Goal: Transaction & Acquisition: Purchase product/service

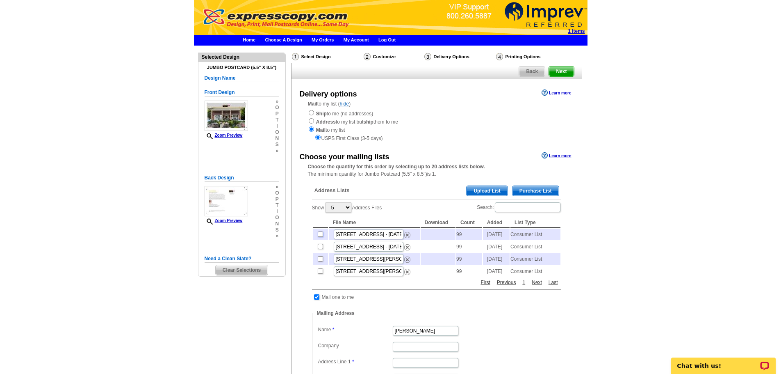
click at [319, 234] on input "checkbox" at bounding box center [320, 233] width 5 height 5
checkbox input "true"
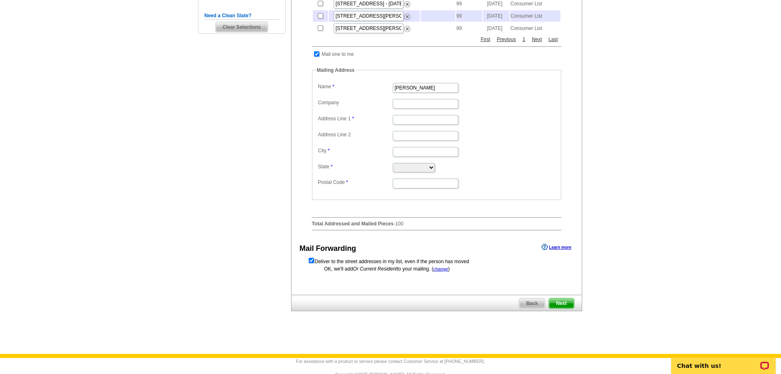
scroll to position [246, 0]
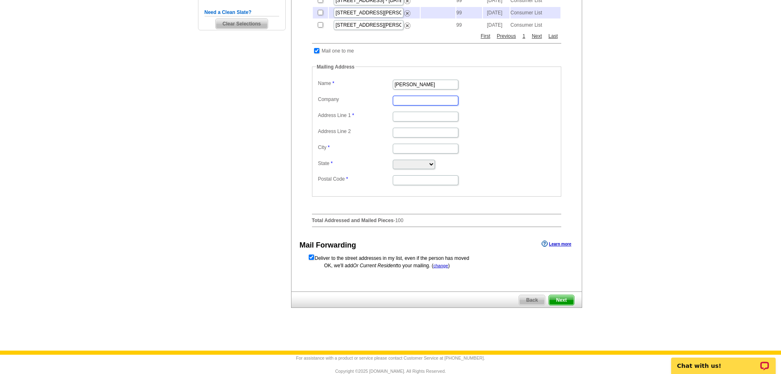
click at [417, 105] on input "Company" at bounding box center [426, 101] width 66 height 10
type input "HUNT Real Estate"
type input "8196 Oswego Rd"
type input "224 East FIrst St"
type input "East Syracuse"
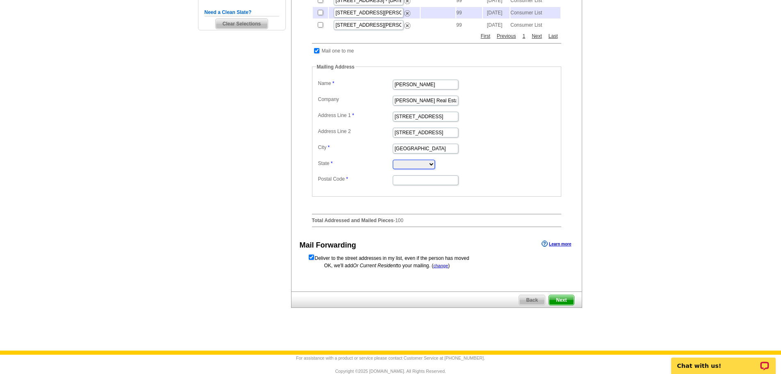
select select "NY"
drag, startPoint x: 419, startPoint y: 194, endPoint x: 349, endPoint y: 200, distance: 70.3
click at [349, 196] on fieldset "Mailing Address Label Mail-To-Me Name Thelma Einbinder Company HUNT Real Estate…" at bounding box center [436, 129] width 249 height 133
type input "13090"
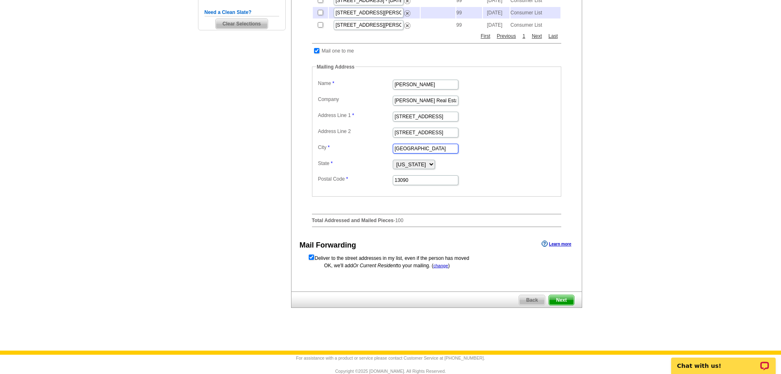
drag, startPoint x: 438, startPoint y: 160, endPoint x: 368, endPoint y: 162, distance: 70.5
click at [368, 162] on dl "Label Mail-To-Me Name Thelma Einbinder Company HUNT Real Estate Address Line 1 …" at bounding box center [436, 131] width 241 height 108
type input "Liverpool"
drag, startPoint x: 437, startPoint y: 144, endPoint x: 359, endPoint y: 145, distance: 77.9
click at [359, 145] on dl "Label Mail-To-Me Name Thelma Einbinder Company HUNT Real Estate Address Line 1 …" at bounding box center [436, 131] width 241 height 108
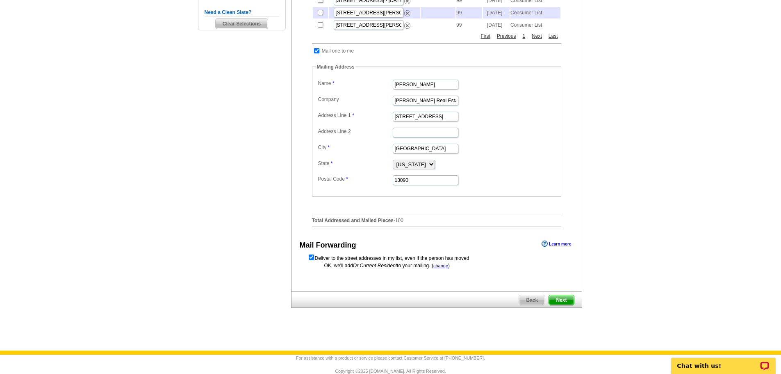
click at [536, 196] on fieldset "Mailing Address Label Mail-To-Me Name Thelma Einbinder Company HUNT Real Estate…" at bounding box center [436, 129] width 249 height 133
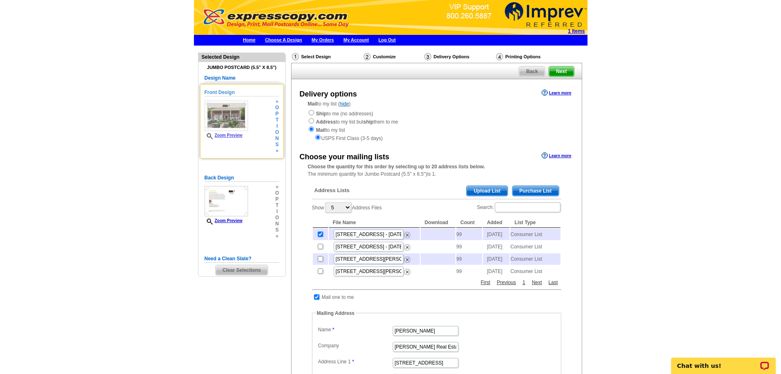
click at [221, 136] on link "Zoom Preview" at bounding box center [224, 135] width 38 height 5
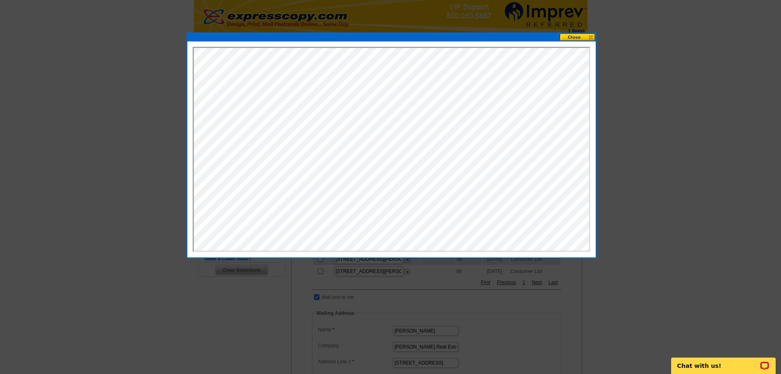
click at [575, 36] on button at bounding box center [578, 37] width 36 height 8
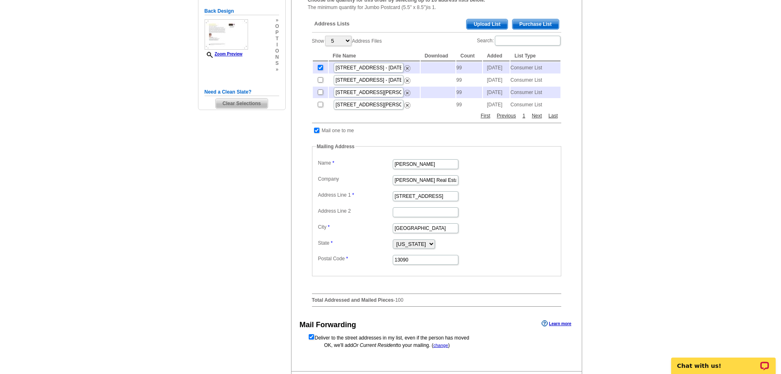
scroll to position [164, 0]
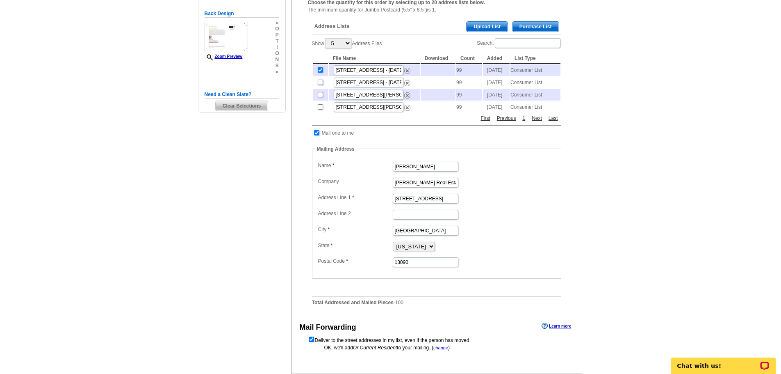
click at [319, 85] on input "checkbox" at bounding box center [320, 82] width 5 height 5
checkbox input "true"
click at [320, 85] on input "checkbox" at bounding box center [320, 82] width 5 height 5
checkbox input "false"
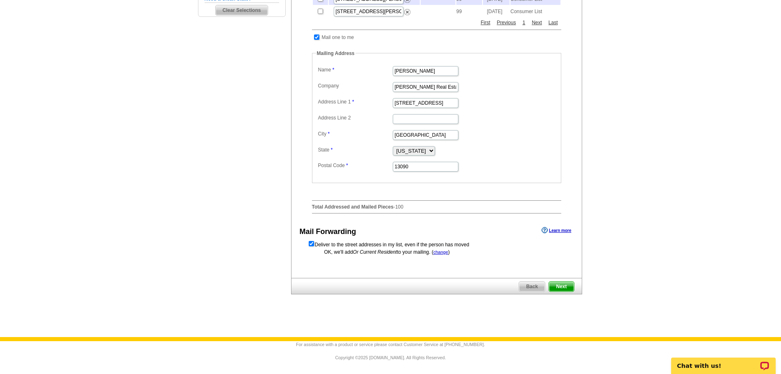
scroll to position [273, 0]
click at [560, 285] on span "Next" at bounding box center [561, 286] width 25 height 10
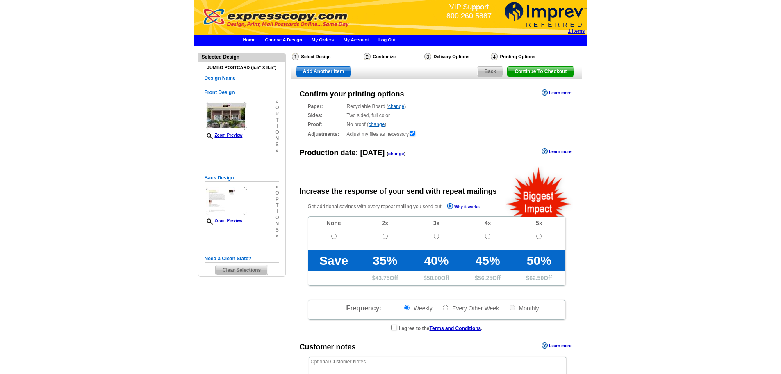
radio input "false"
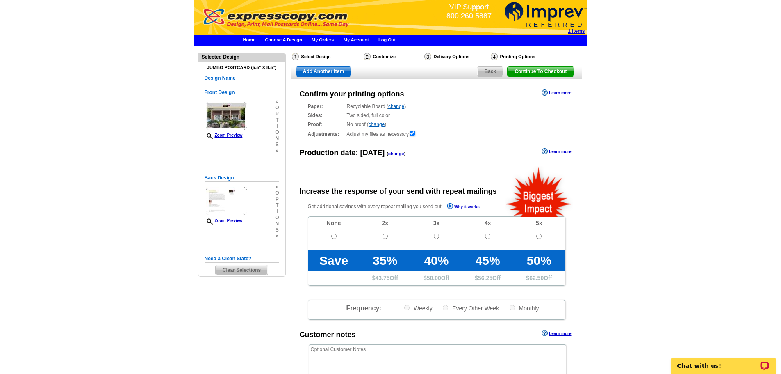
click at [395, 106] on link "change" at bounding box center [396, 106] width 16 height 6
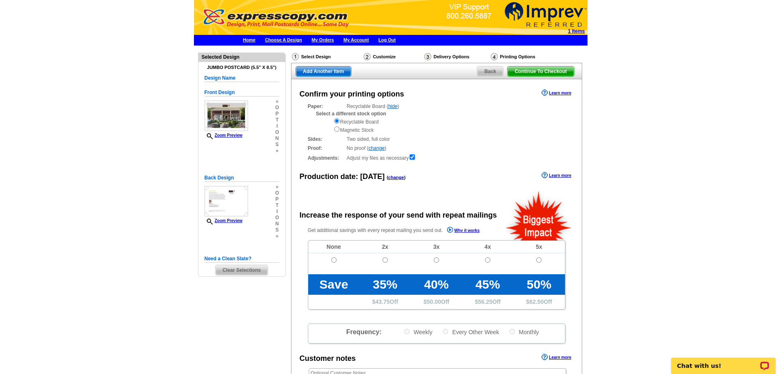
click at [395, 106] on link "hide" at bounding box center [392, 106] width 9 height 6
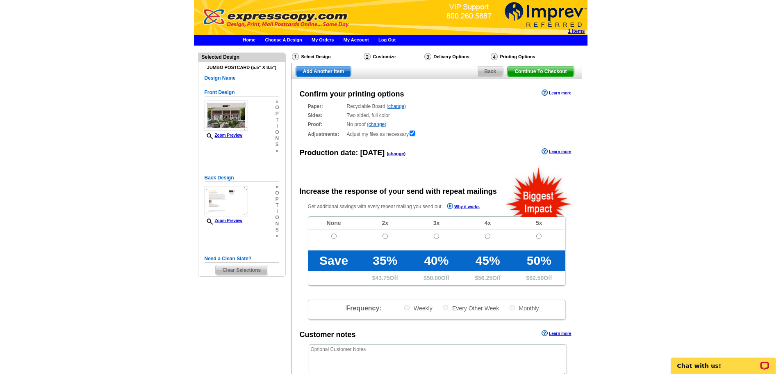
click at [490, 70] on span "Back" at bounding box center [490, 71] width 26 height 10
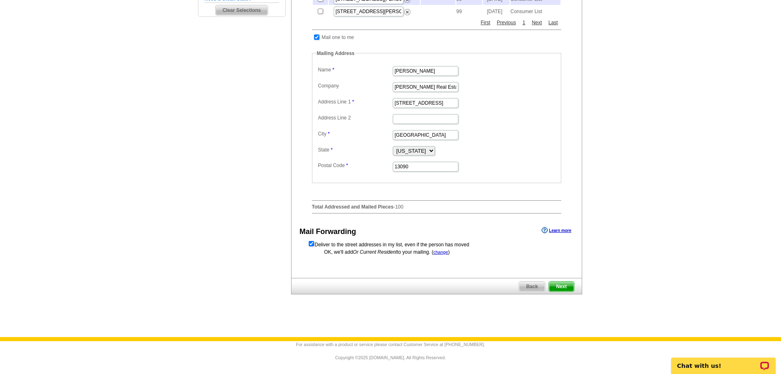
scroll to position [273, 0]
click at [561, 287] on span "Next" at bounding box center [561, 286] width 25 height 10
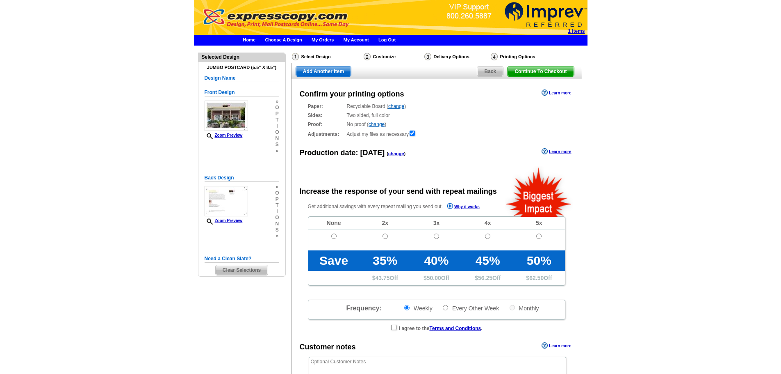
radio input "false"
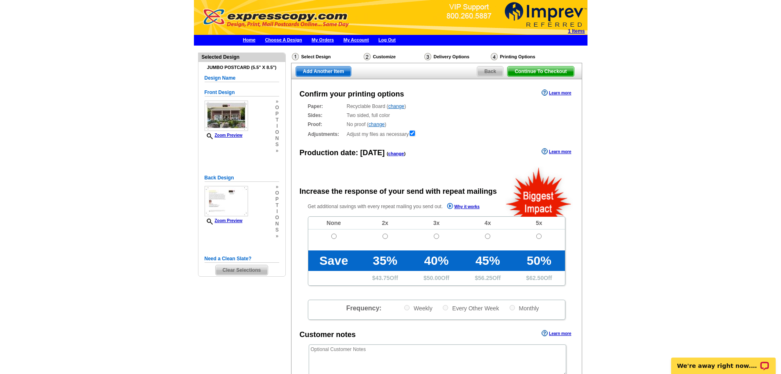
click at [550, 71] on span "Continue To Checkout" at bounding box center [541, 71] width 66 height 10
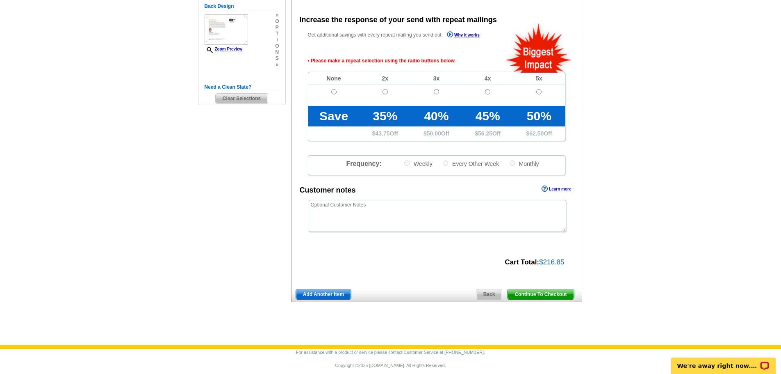
scroll to position [172, 0]
click at [335, 89] on input "radio" at bounding box center [333, 91] width 5 height 5
radio input "true"
click at [542, 294] on span "Continue To Checkout" at bounding box center [541, 294] width 66 height 10
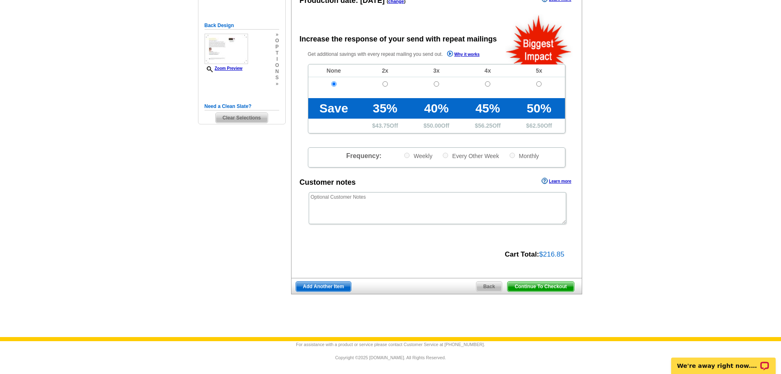
scroll to position [153, 0]
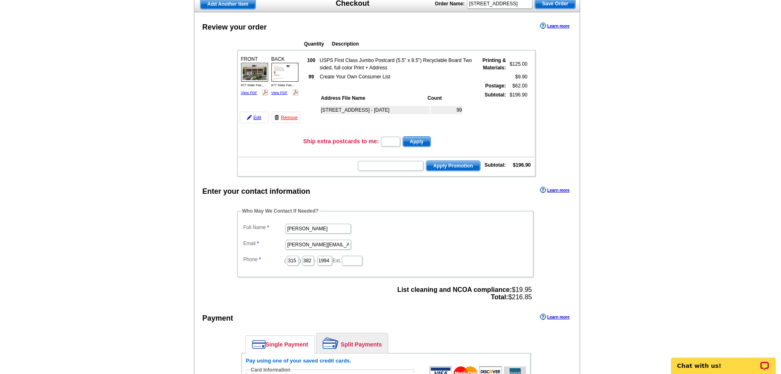
scroll to position [41, 0]
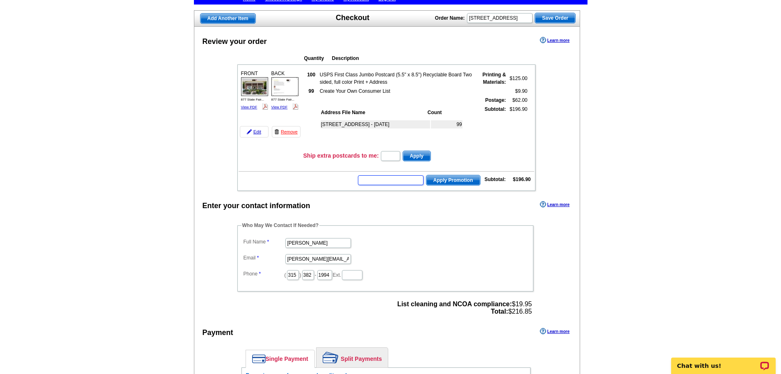
click at [400, 183] on input "text" at bounding box center [391, 180] width 66 height 10
type input "HUNT40"
click at [441, 177] on span "Apply Promotion" at bounding box center [453, 180] width 54 height 10
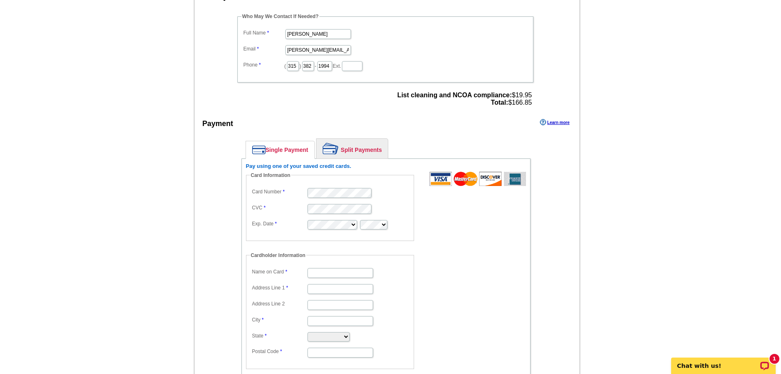
scroll to position [287, 0]
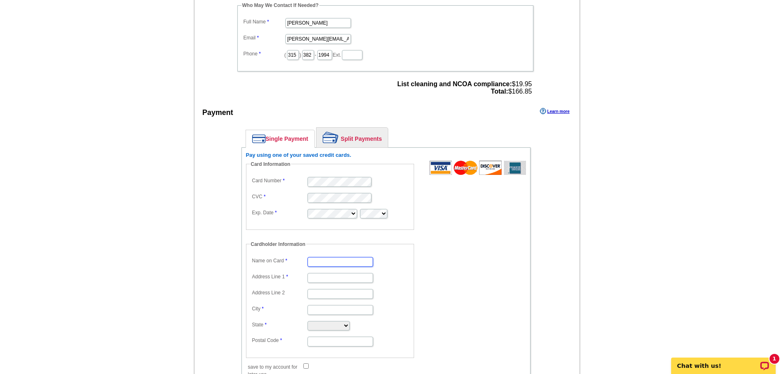
click at [354, 259] on input "Name on Card" at bounding box center [341, 262] width 66 height 10
type input "[PERSON_NAME]"
click at [324, 277] on input "Address Line 1" at bounding box center [341, 278] width 66 height 10
type input "[STREET_ADDRESS][PERSON_NAME]"
type input "Liverpool"
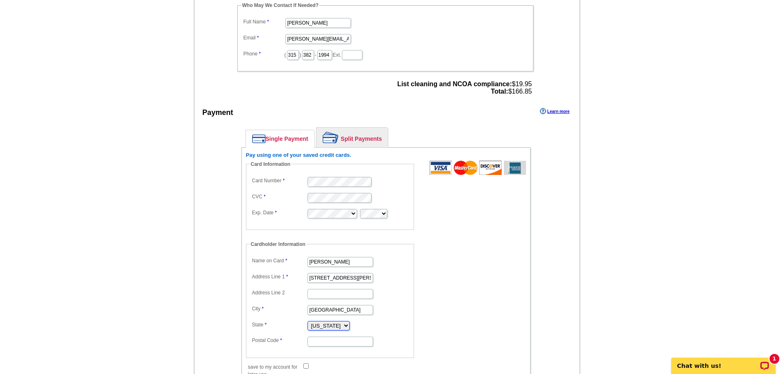
select select "NY"
type input "13090"
click at [469, 274] on form "Card Information Card Number CVC Exp. Date Cardholder Information Name on Card …" at bounding box center [386, 264] width 280 height 209
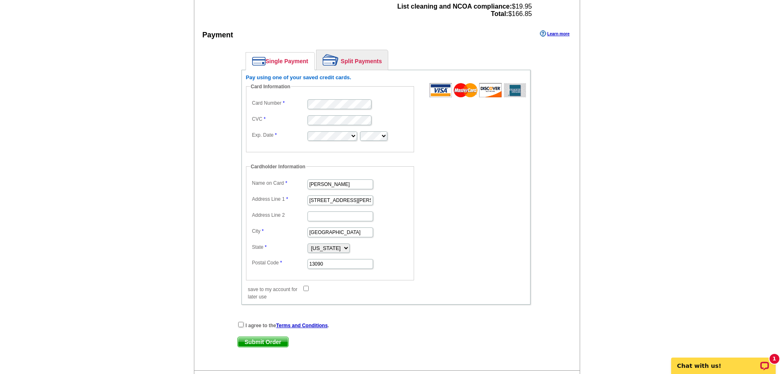
scroll to position [369, 0]
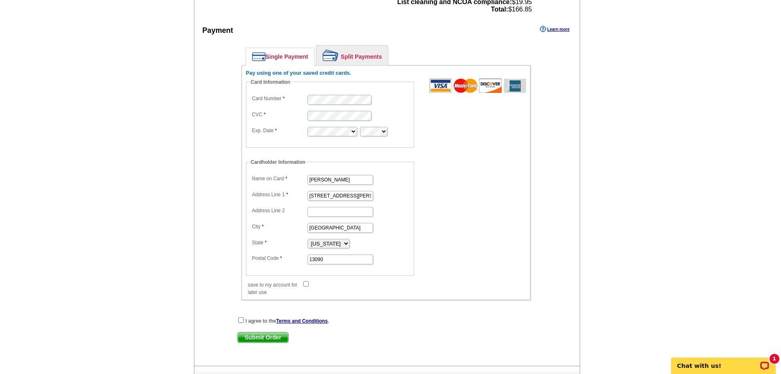
click at [307, 283] on input "save to my account for later use" at bounding box center [305, 283] width 5 height 5
checkbox input "true"
click at [241, 317] on input "checkbox" at bounding box center [240, 319] width 5 height 5
checkbox input "true"
click at [261, 334] on span "Submit Order" at bounding box center [263, 337] width 50 height 10
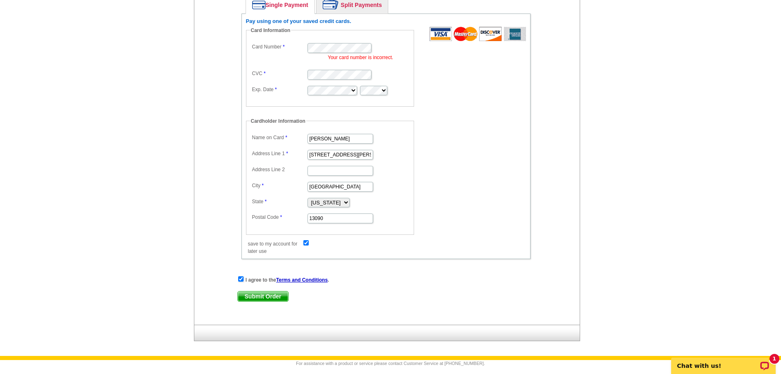
scroll to position [440, 0]
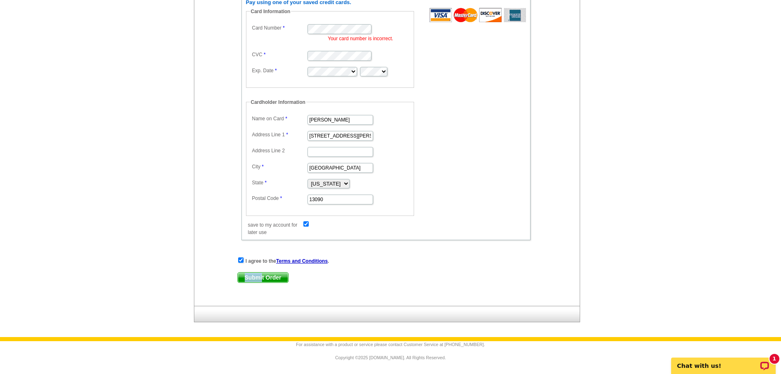
click at [262, 272] on span "Submit Order" at bounding box center [263, 277] width 50 height 10
click at [271, 276] on span "Submit Order" at bounding box center [263, 277] width 50 height 10
click at [244, 37] on div "Pay using one of your saved credit cards. Card Information Card Number Your car…" at bounding box center [386, 117] width 289 height 245
click at [488, 68] on form "Card Information Card Number Your card number is incorrect. CVC Exp. Date Cardh…" at bounding box center [386, 117] width 280 height 219
click at [265, 276] on span "Submit Order" at bounding box center [263, 277] width 50 height 10
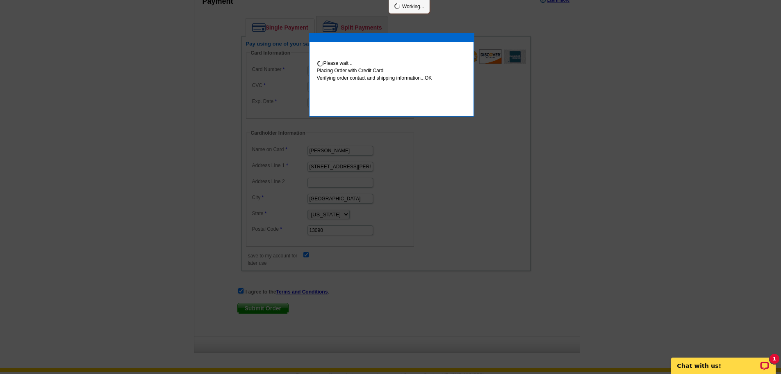
scroll to position [470, 0]
